Goal: Navigation & Orientation: Find specific page/section

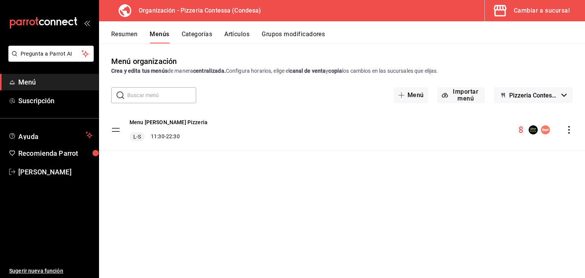
click at [515, 20] on button "Cambiar a sucursal" at bounding box center [532, 10] width 94 height 21
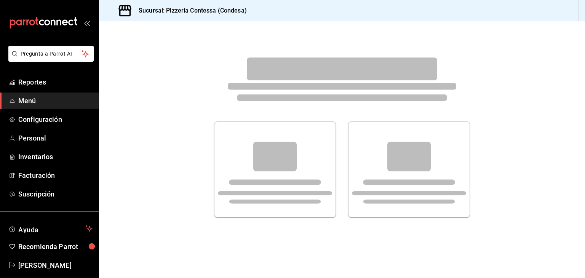
click at [28, 101] on span "Menú" at bounding box center [55, 101] width 74 height 10
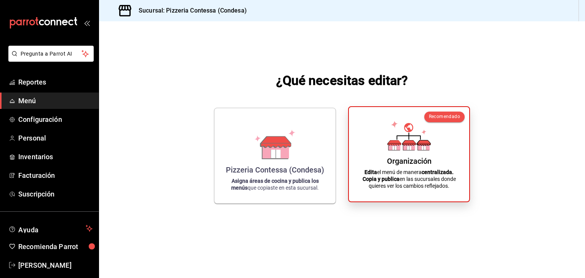
click at [399, 153] on div "Organización Edita el menú de manera centralizada. Copia y publica en las sucur…" at bounding box center [409, 154] width 102 height 82
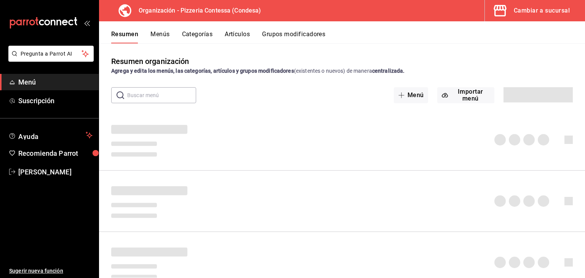
click at [252, 33] on div "Resumen Menús Categorías Artículos Grupos modificadores" at bounding box center [348, 36] width 474 height 13
click at [239, 33] on button "Artículos" at bounding box center [237, 36] width 25 height 13
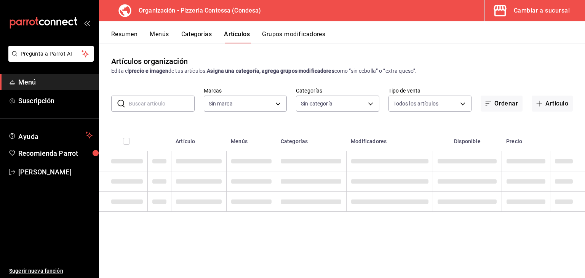
type input "ffd2d5b6-989f-41ef-afc5-5290e67978d8"
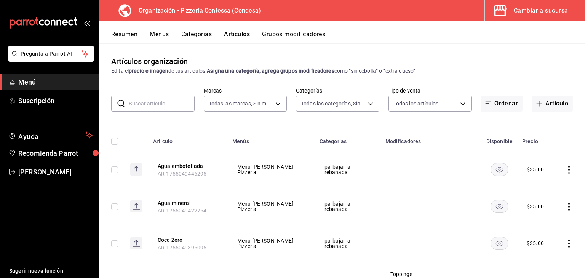
type input "b9cf2153-fb70-43ce-af91-f9ab87f2246d,6abfdec0-6ccc-4227-b426-75f71d0ed556,9a5f5…"
click at [56, 80] on span "Menú" at bounding box center [55, 82] width 74 height 10
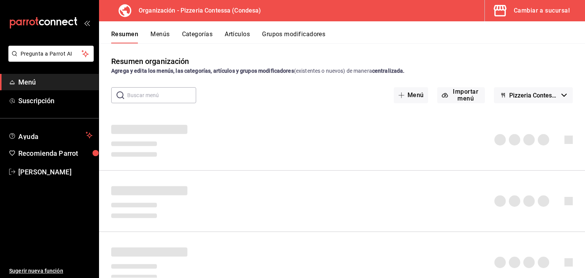
click at [518, 11] on div "Cambiar a sucursal" at bounding box center [541, 10] width 56 height 11
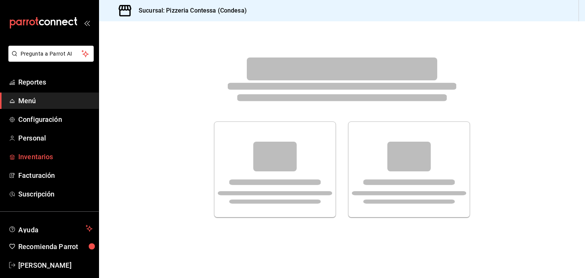
click at [69, 150] on link "Inventarios" at bounding box center [49, 156] width 99 height 16
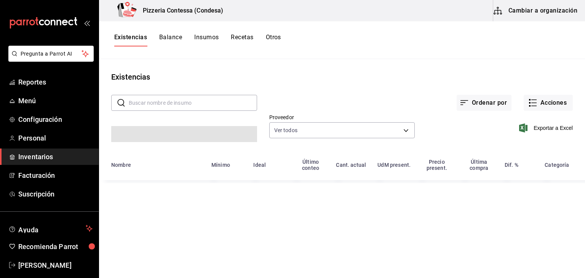
click at [514, 16] on button "Cambiar a organización" at bounding box center [536, 10] width 86 height 21
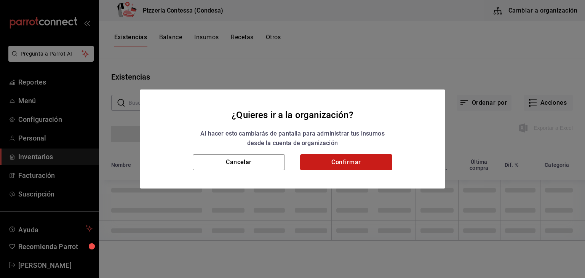
click at [368, 160] on button "Confirmar" at bounding box center [346, 162] width 92 height 16
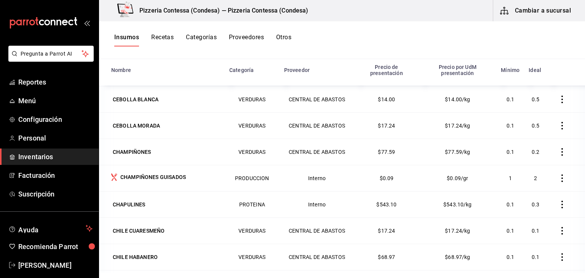
scroll to position [552, 0]
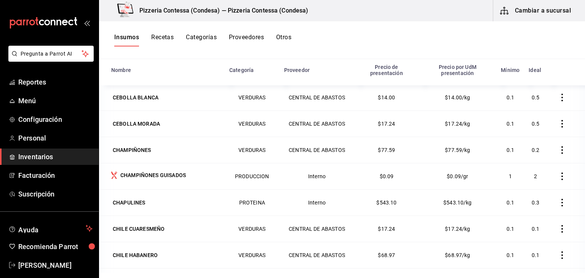
click at [167, 37] on button "Recetas" at bounding box center [162, 39] width 22 height 13
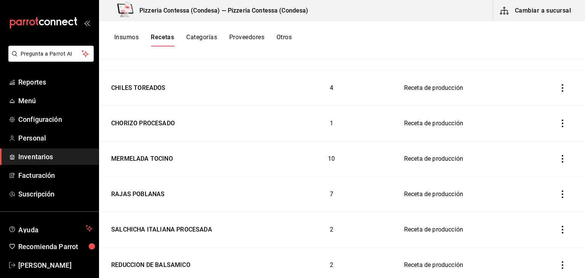
scroll to position [4004, 0]
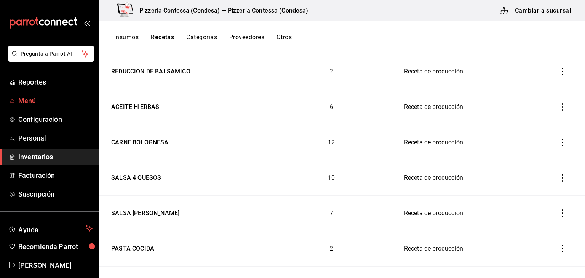
click at [30, 102] on span "Menú" at bounding box center [55, 101] width 74 height 10
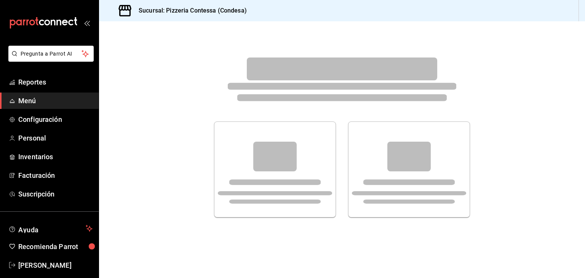
click at [336, 131] on div at bounding box center [342, 169] width 256 height 96
click at [27, 101] on span "Menú" at bounding box center [55, 101] width 74 height 10
